Goal: Check status: Check status

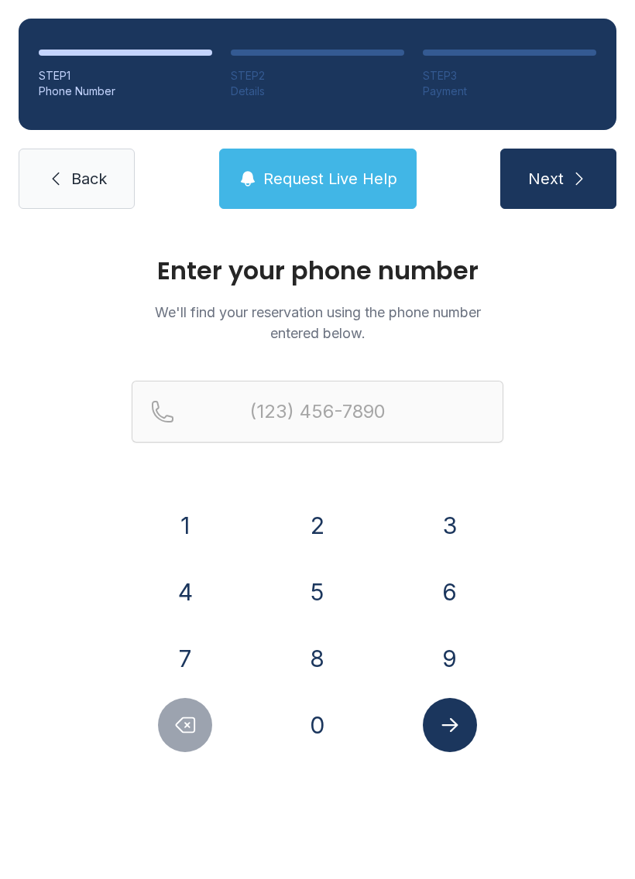
click at [318, 589] on button "5" at bounding box center [317, 592] width 54 height 54
click at [305, 742] on button "0" at bounding box center [317, 725] width 54 height 54
click at [201, 587] on button "4" at bounding box center [185, 592] width 54 height 54
click at [201, 586] on button "4" at bounding box center [185, 592] width 54 height 54
click at [308, 651] on button "8" at bounding box center [317, 659] width 54 height 54
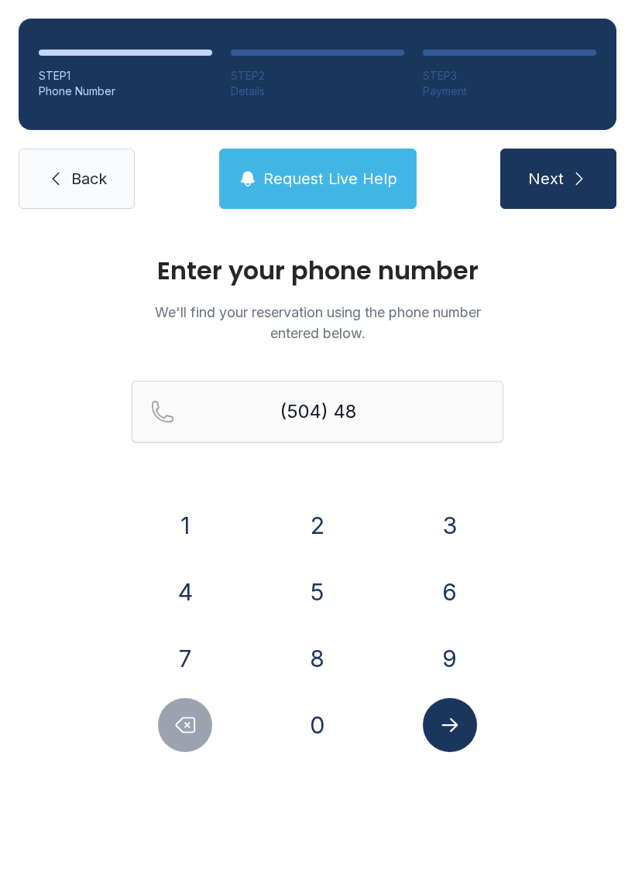
click at [190, 659] on button "7" at bounding box center [185, 659] width 54 height 54
click at [324, 731] on button "0" at bounding box center [317, 725] width 54 height 54
click at [324, 730] on button "0" at bounding box center [317, 725] width 54 height 54
click at [210, 534] on button "1" at bounding box center [185, 525] width 54 height 54
click at [194, 676] on button "7" at bounding box center [185, 659] width 54 height 54
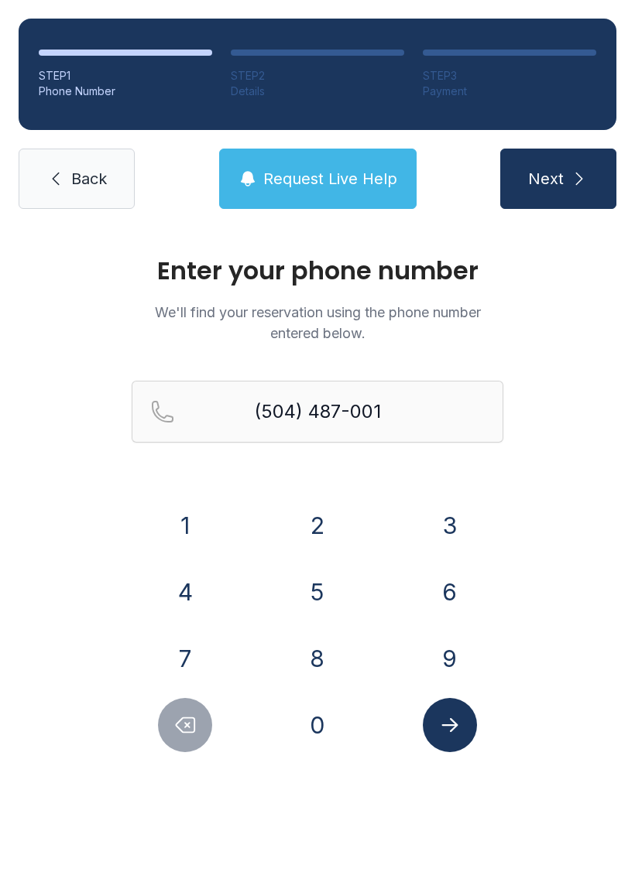
type input "[PHONE_NUMBER]"
click at [455, 728] on icon "Submit lookup form" at bounding box center [449, 725] width 23 height 23
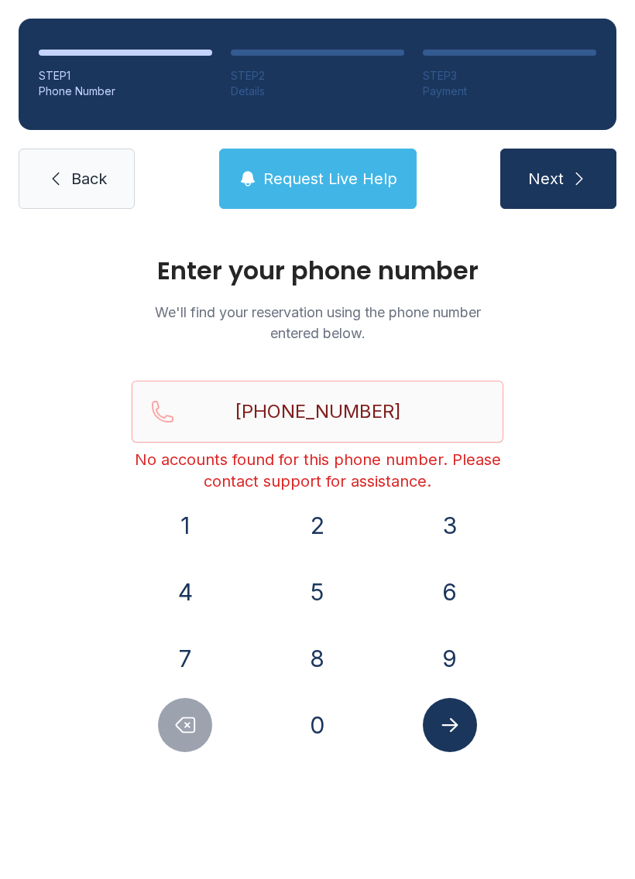
click at [99, 193] on link "Back" at bounding box center [77, 179] width 116 height 60
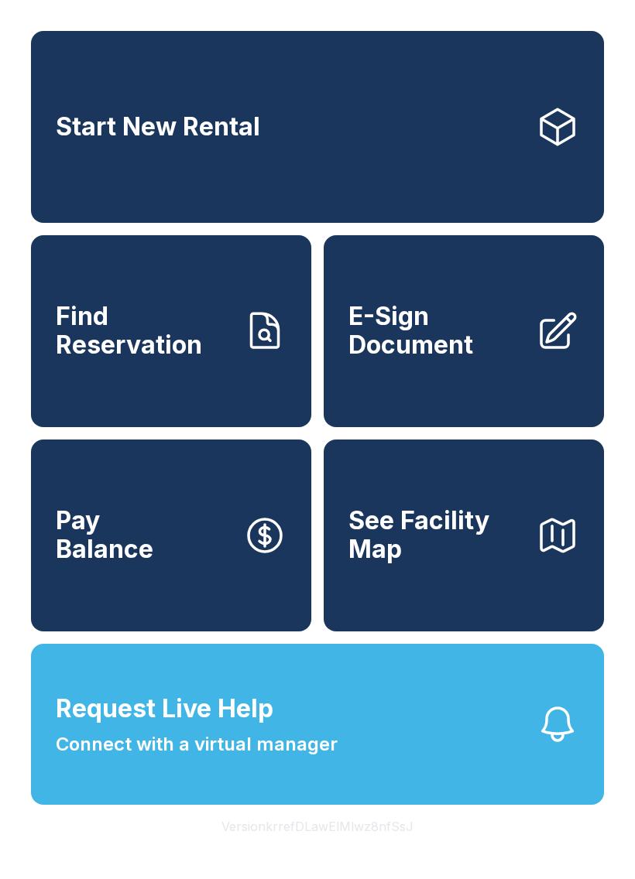
click at [168, 335] on span "Find Reservation" at bounding box center [143, 331] width 175 height 56
